Goal: Information Seeking & Learning: Learn about a topic

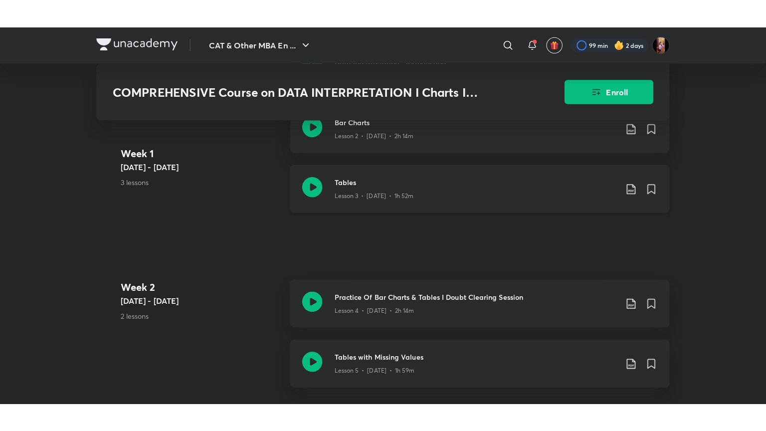
scroll to position [473, 0]
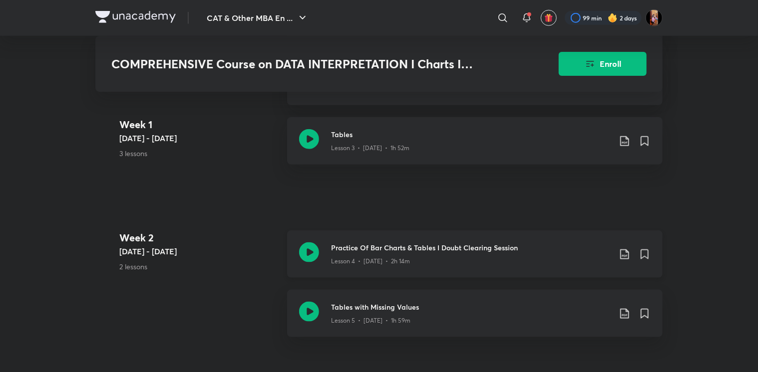
click at [377, 249] on h3 "Practice Of Bar Charts & Tables I Doubt Clearing Session" at bounding box center [470, 248] width 279 height 10
